Goal: Task Accomplishment & Management: Manage account settings

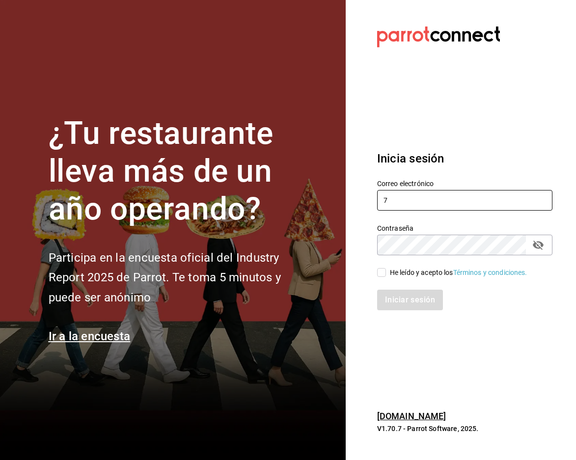
type input "[EMAIL_ADDRESS][DOMAIN_NAME]"
click at [394, 271] on div "He leído y acepto los Términos y condiciones." at bounding box center [459, 273] width 138 height 10
click at [386, 271] on input "He leído y acepto los Términos y condiciones." at bounding box center [381, 272] width 9 height 9
checkbox input "true"
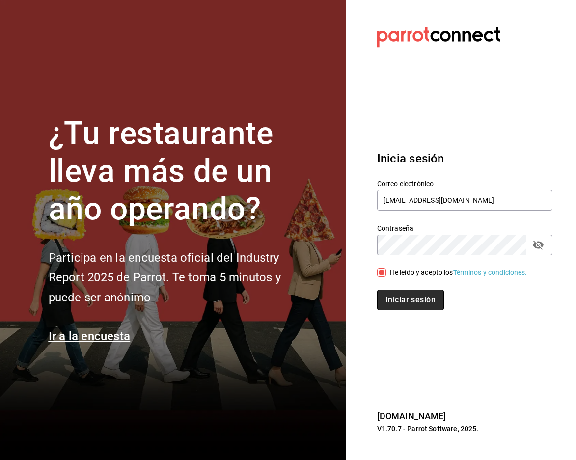
click at [393, 296] on button "Iniciar sesión" at bounding box center [410, 300] width 67 height 21
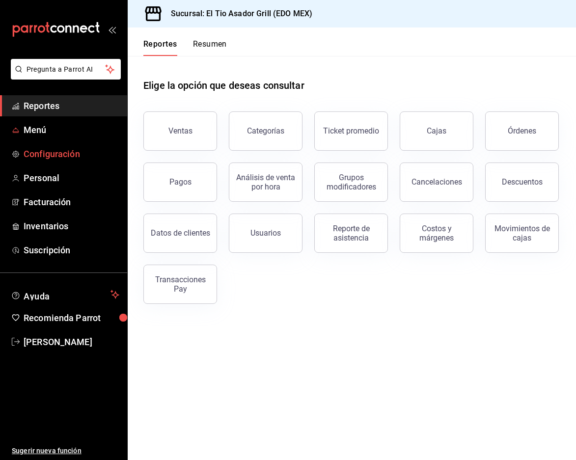
click at [88, 143] on link "Configuración" at bounding box center [63, 153] width 127 height 21
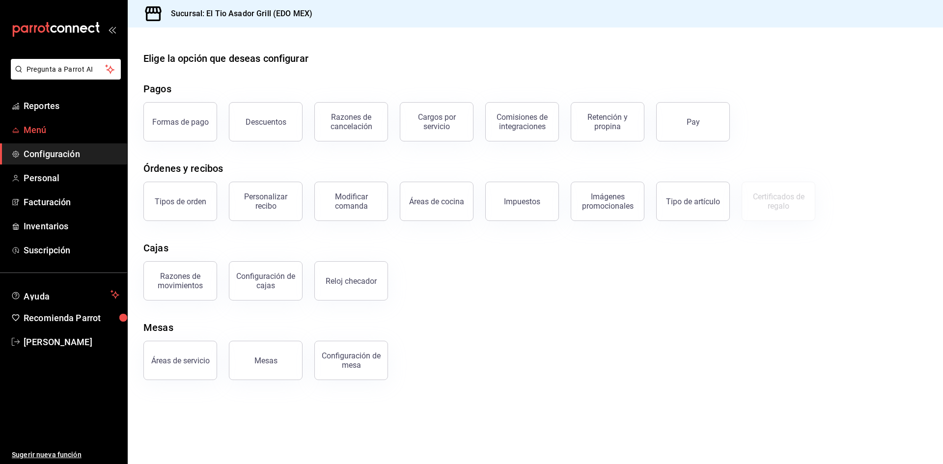
click at [19, 131] on icon "mailbox folders" at bounding box center [16, 130] width 8 height 8
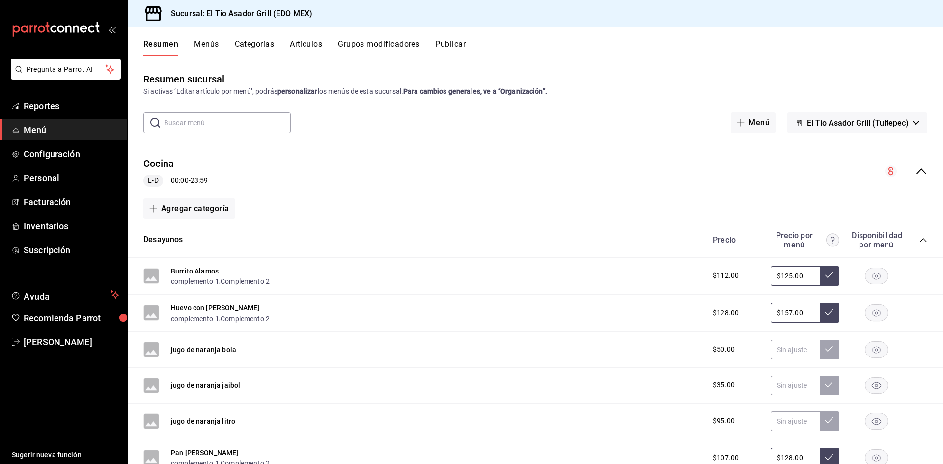
click at [384, 50] on button "Grupos modificadores" at bounding box center [379, 47] width 82 height 17
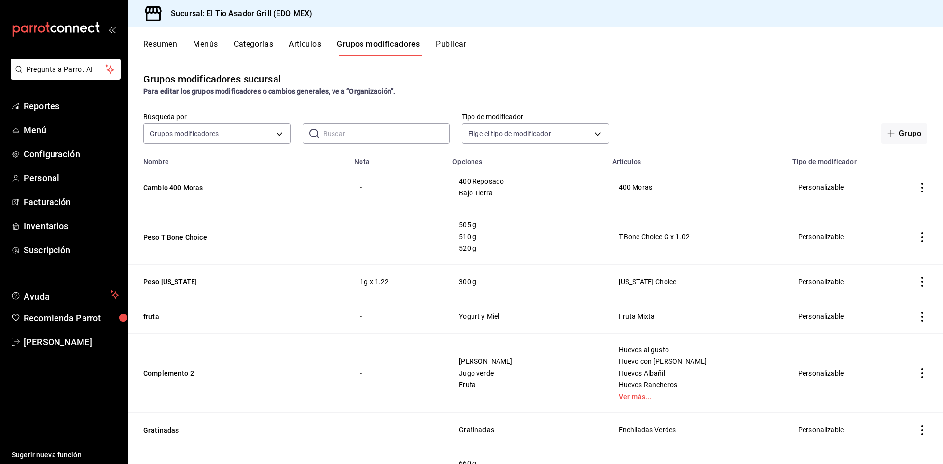
click at [345, 141] on input "text" at bounding box center [386, 134] width 127 height 20
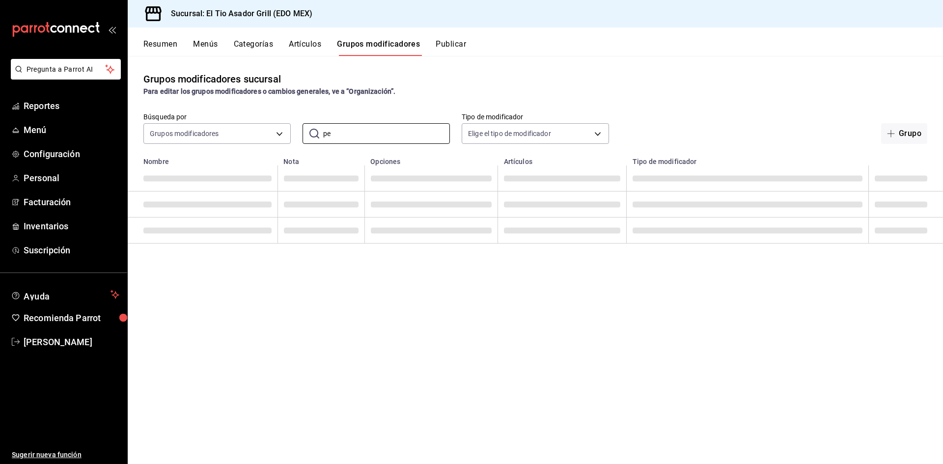
type input "p"
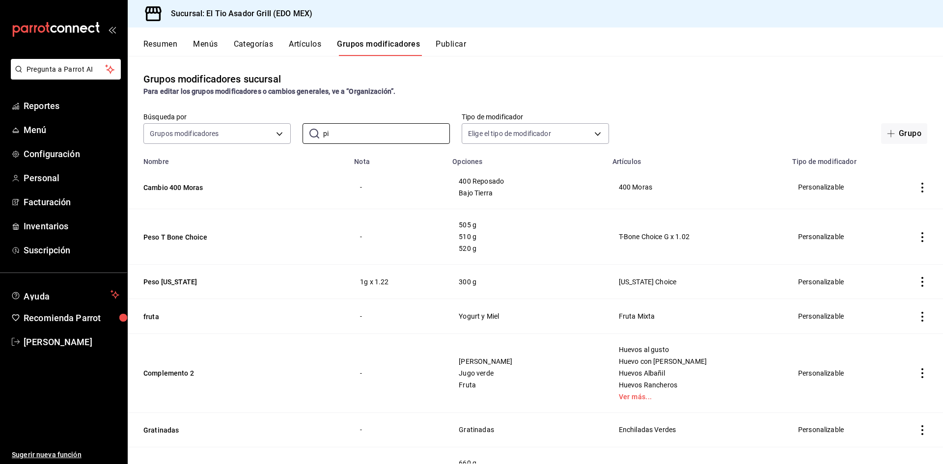
type input "PICAÑA"
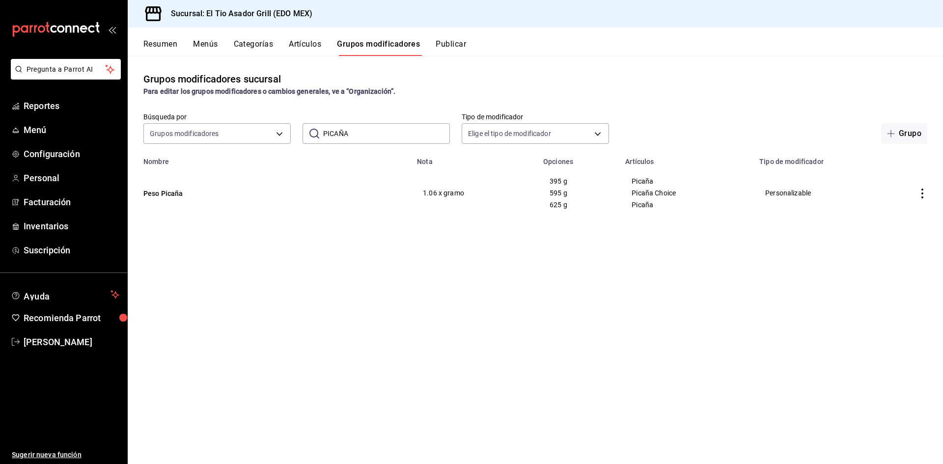
click at [576, 193] on icon "actions" at bounding box center [923, 194] width 2 height 10
click at [576, 222] on div at bounding box center [872, 217] width 18 height 12
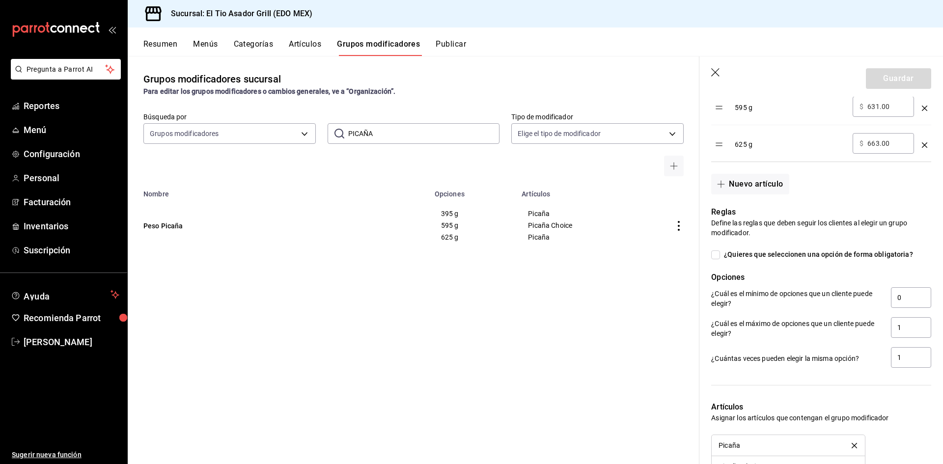
scroll to position [393, 0]
click at [576, 182] on button "Nuevo artículo" at bounding box center [750, 183] width 78 height 21
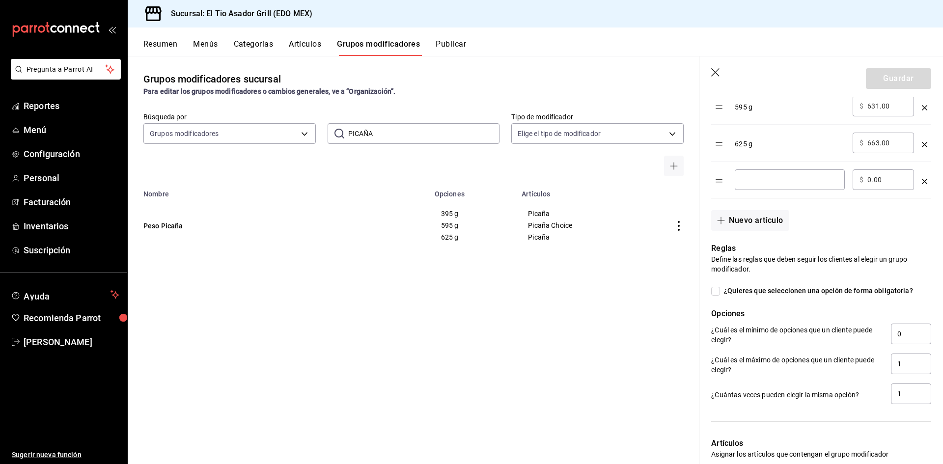
click at [576, 178] on div "​" at bounding box center [790, 179] width 110 height 21
type input "805 g"
click at [576, 172] on div "​ $ 0.00 ​" at bounding box center [883, 179] width 61 height 21
click at [576, 177] on input "0.00" at bounding box center [888, 180] width 40 height 10
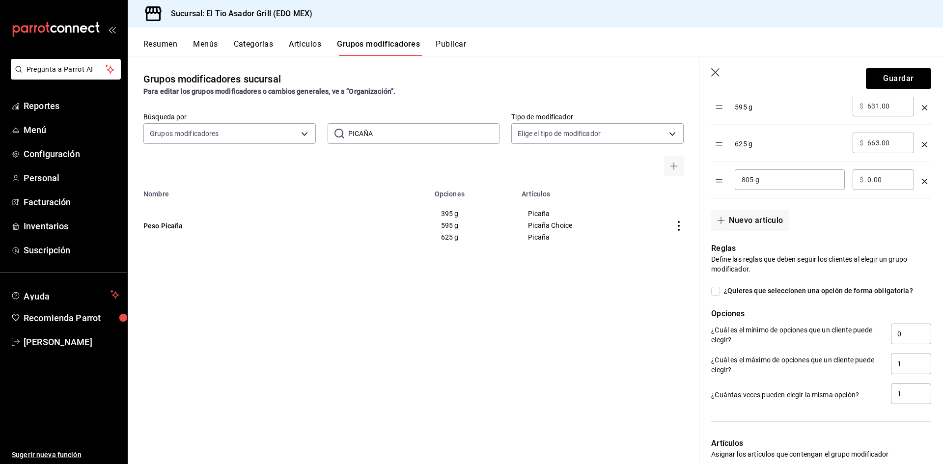
click at [576, 177] on input "0.00" at bounding box center [888, 180] width 40 height 10
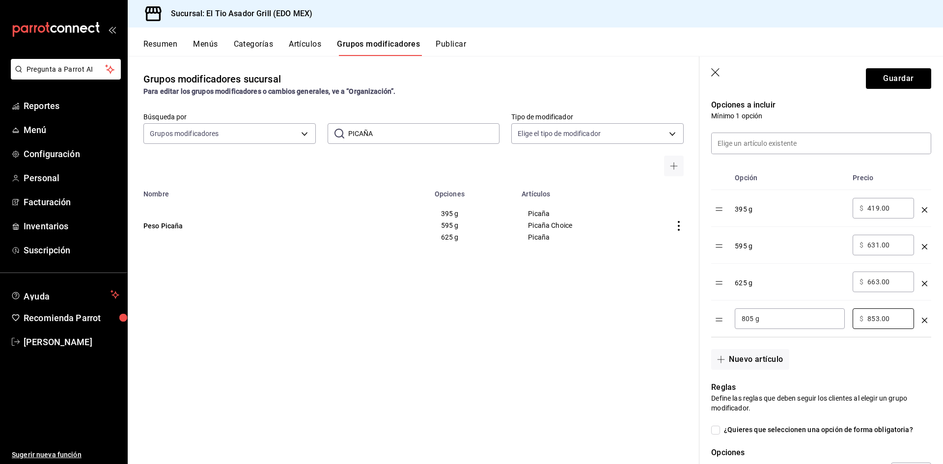
scroll to position [344, 0]
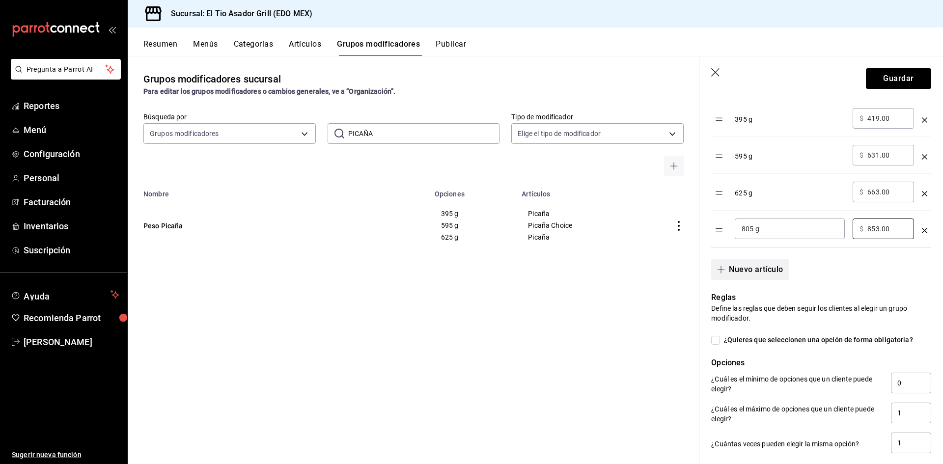
type input "853.00"
click at [576, 277] on button "Nuevo artículo" at bounding box center [750, 269] width 78 height 21
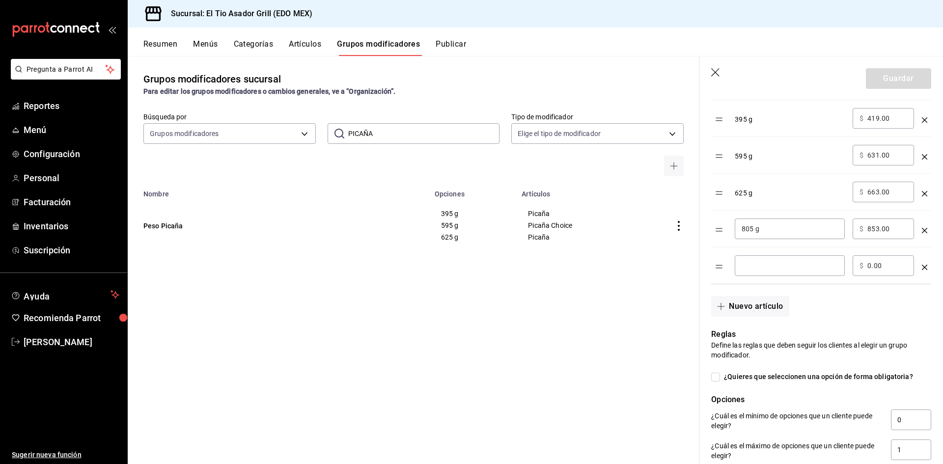
click at [576, 272] on div "​" at bounding box center [790, 265] width 110 height 21
type input "555 g"
click at [576, 262] on input "0.00" at bounding box center [888, 266] width 40 height 10
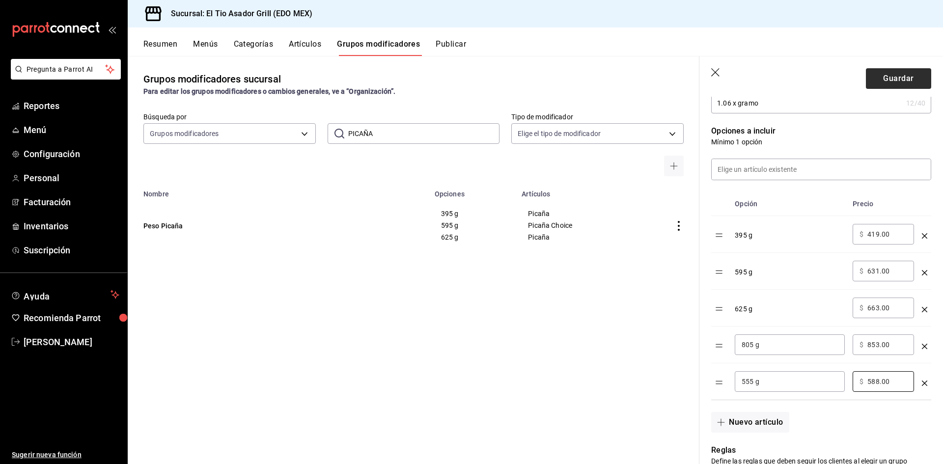
scroll to position [246, 0]
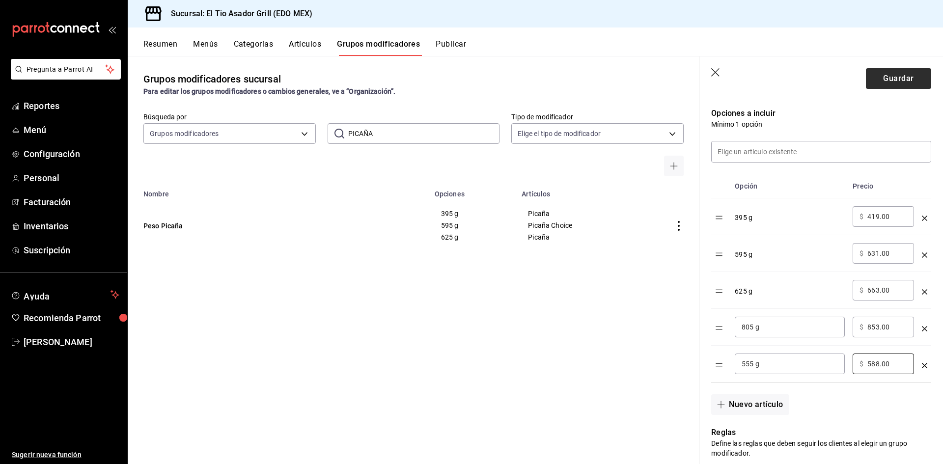
type input "588.00"
click at [576, 84] on button "Guardar" at bounding box center [898, 78] width 65 height 21
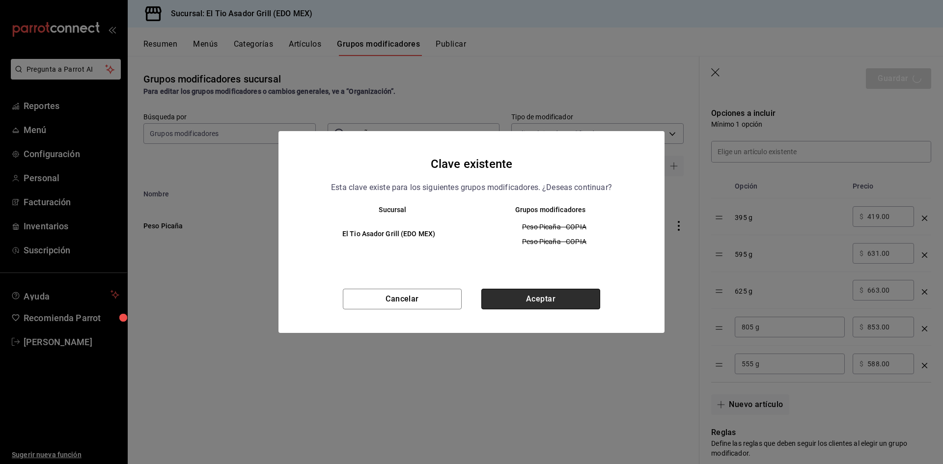
click at [514, 303] on button "Aceptar" at bounding box center [540, 299] width 119 height 21
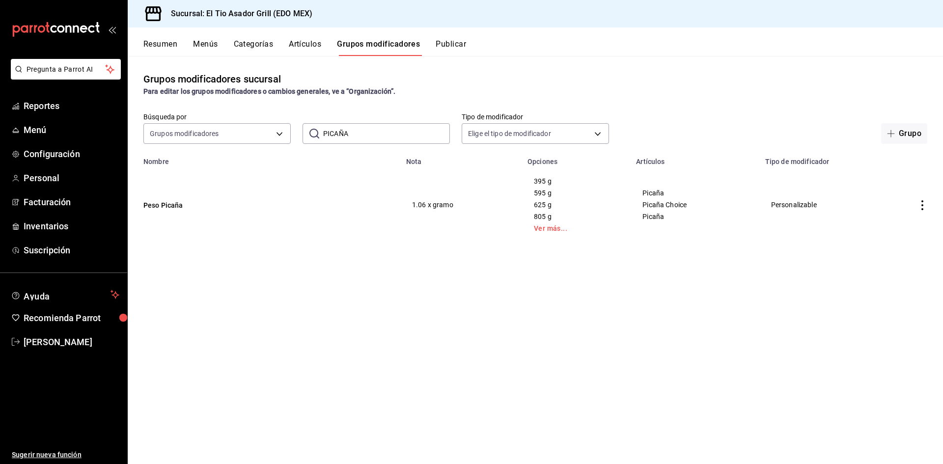
click at [24, 334] on link "[PERSON_NAME]" at bounding box center [63, 342] width 127 height 21
click at [42, 343] on html "Pregunta a Parrot AI Reportes Menú Configuración Personal Facturación Inventari…" at bounding box center [471, 232] width 943 height 464
click at [31, 340] on html "Pregunta a Parrot AI Reportes Menú Configuración Personal Facturación Inventari…" at bounding box center [471, 232] width 943 height 464
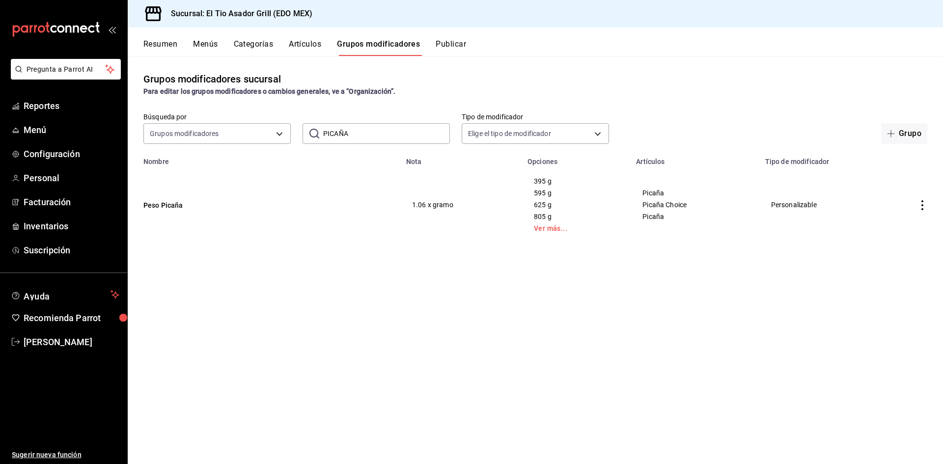
click at [68, 338] on html "Pregunta a Parrot AI Reportes Menú Configuración Personal Facturación Inventari…" at bounding box center [471, 232] width 943 height 464
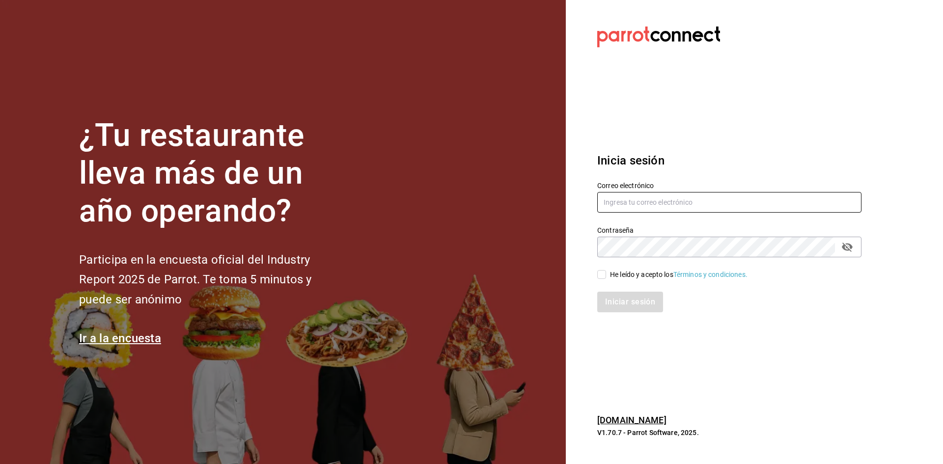
click at [576, 202] on input "text" at bounding box center [729, 202] width 264 height 21
type input "paopalzg@gmail.com"
click at [576, 270] on input "He leído y acepto los Términos y condiciones." at bounding box center [601, 274] width 9 height 9
checkbox input "true"
click at [576, 300] on button "Iniciar sesión" at bounding box center [630, 302] width 67 height 21
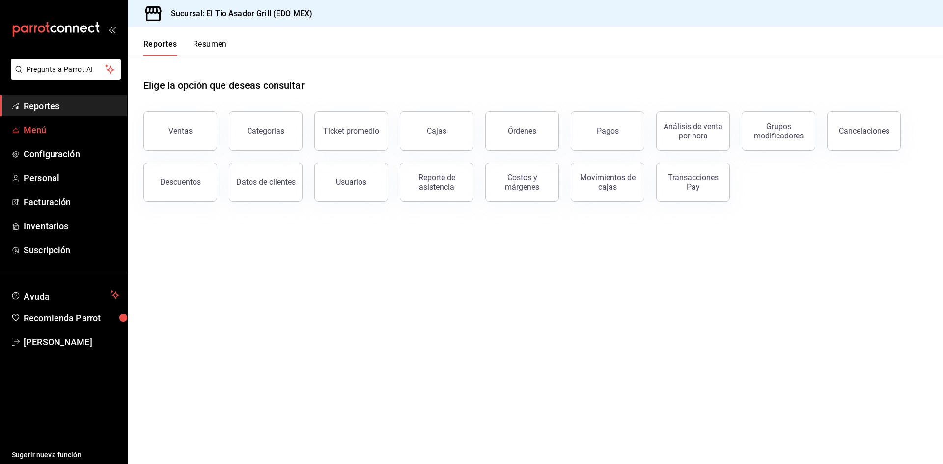
click at [29, 133] on span "Menú" at bounding box center [72, 129] width 96 height 13
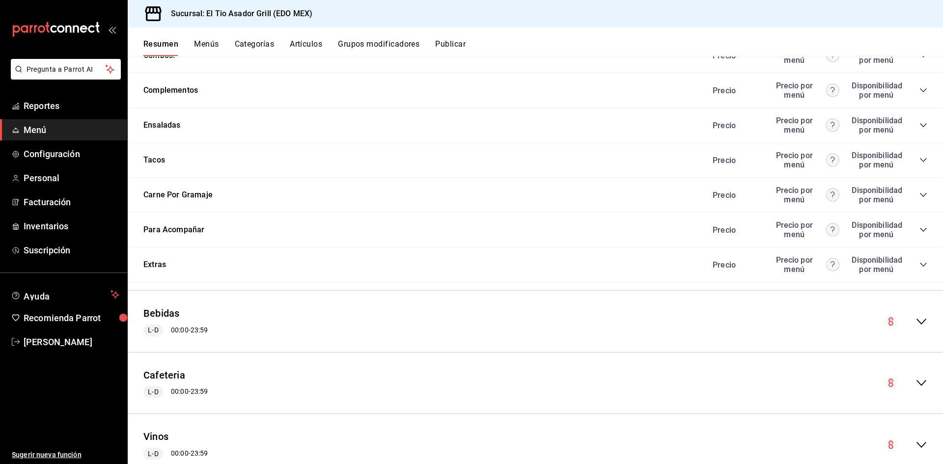
scroll to position [1899, 0]
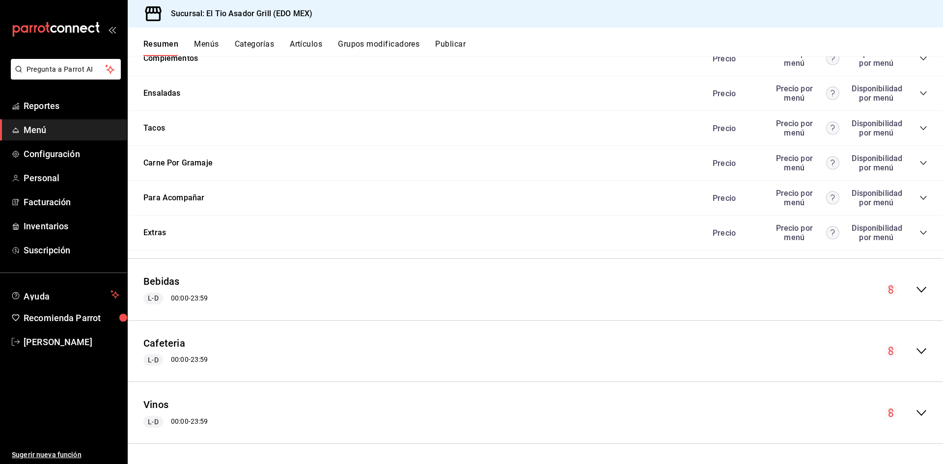
click at [919, 290] on icon "collapse-menu-row" at bounding box center [922, 290] width 12 height 12
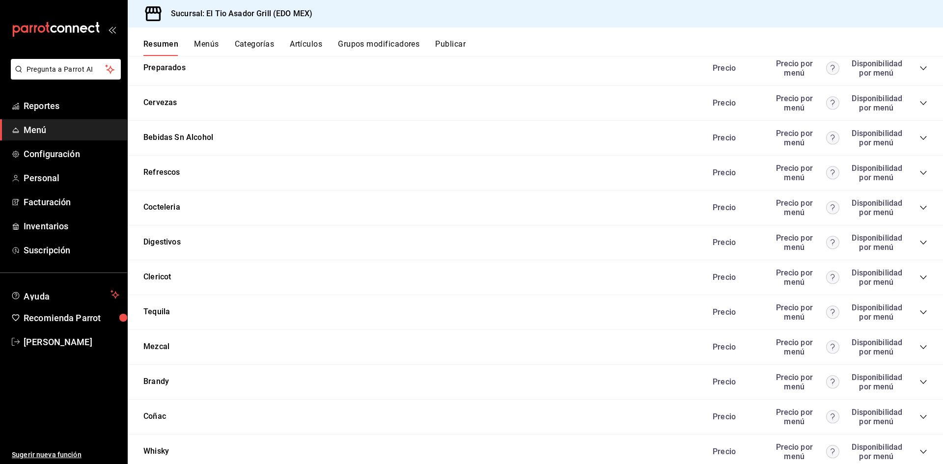
scroll to position [3373, 0]
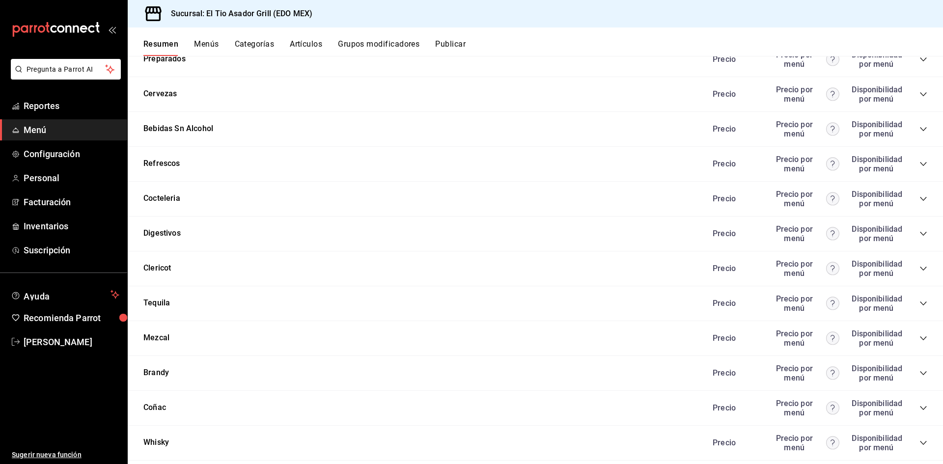
click at [920, 91] on icon "collapse-category-row" at bounding box center [924, 94] width 8 height 8
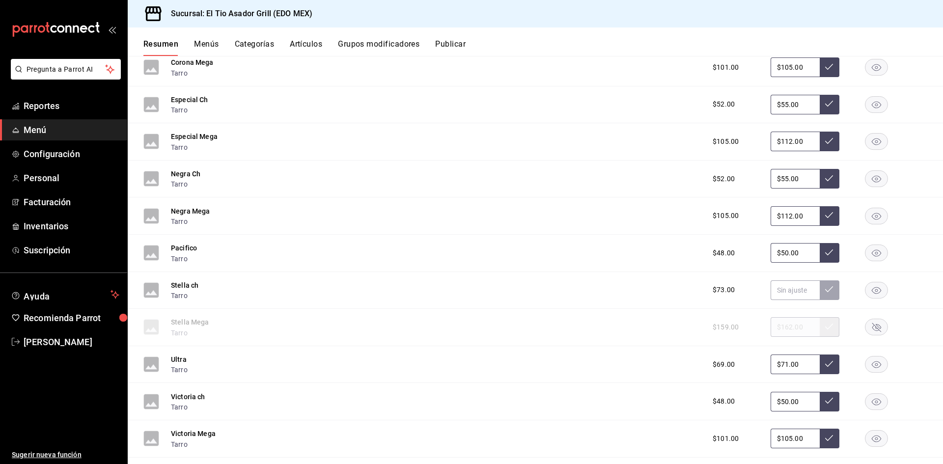
scroll to position [3569, 0]
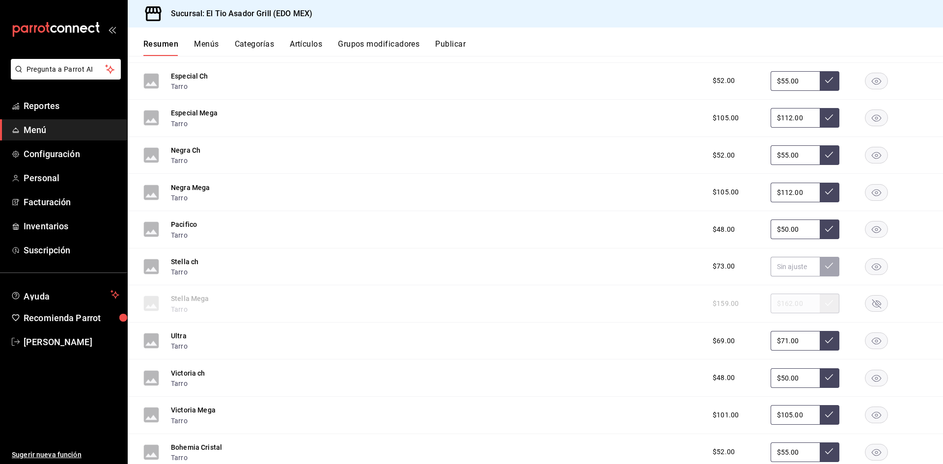
click at [866, 344] on rect "button" at bounding box center [877, 341] width 23 height 16
click at [86, 345] on span "[PERSON_NAME]" at bounding box center [72, 342] width 96 height 13
